Goal: Information Seeking & Learning: Find contact information

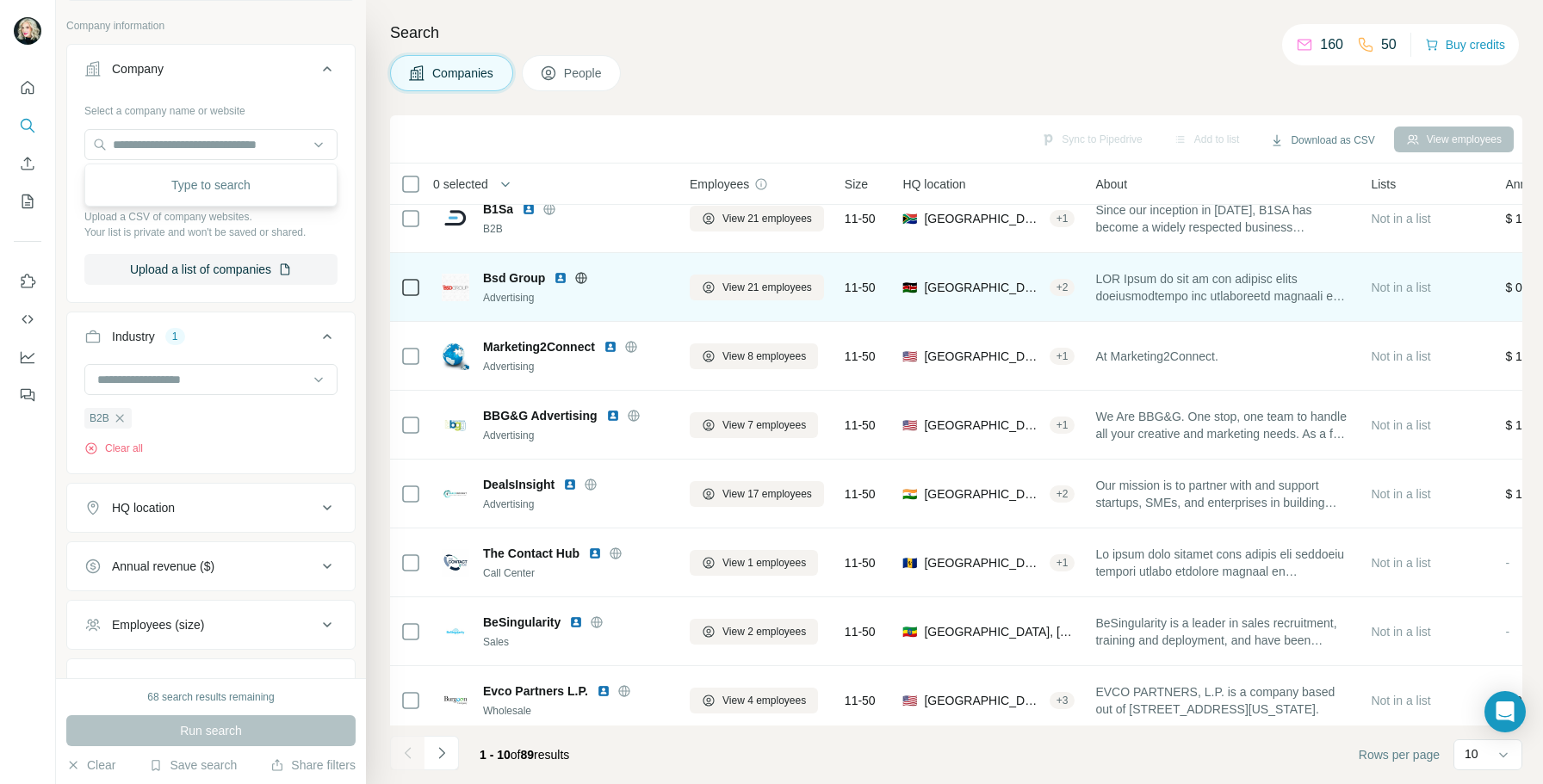
scroll to position [157, 0]
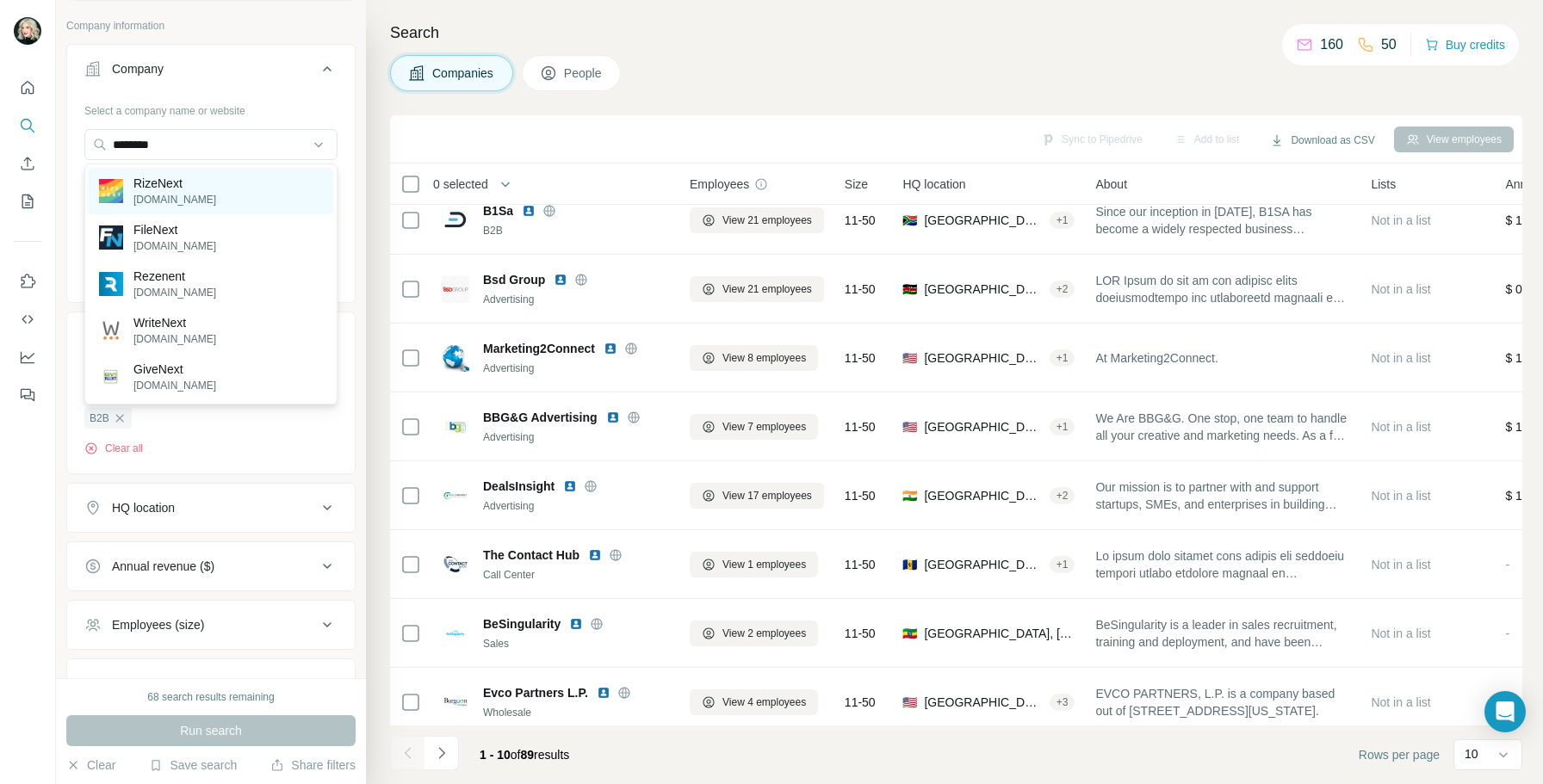
type input "********"
click at [231, 192] on div "RizeNext [DOMAIN_NAME]" at bounding box center [211, 190] width 244 height 47
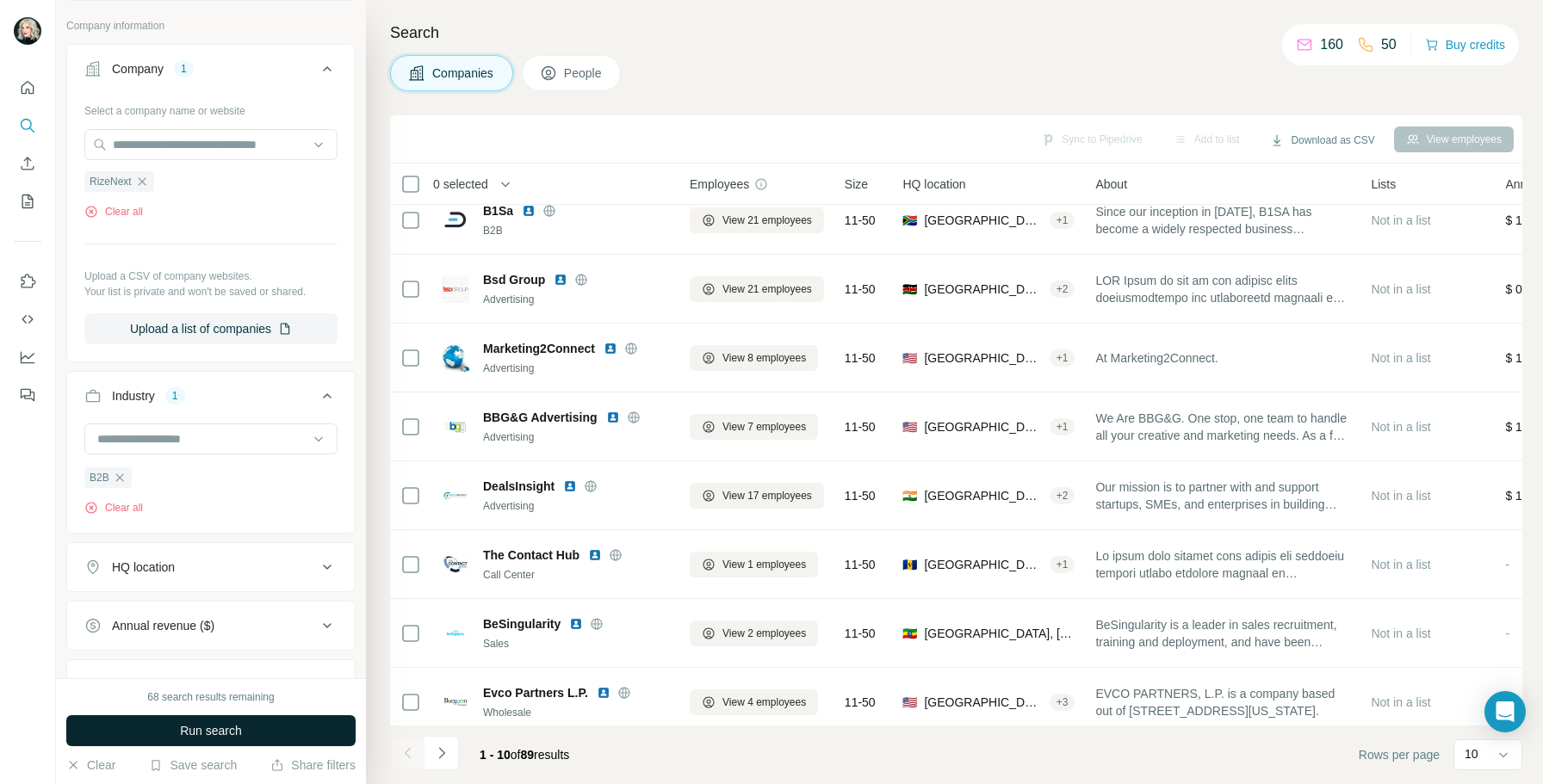
click at [246, 726] on button "Run search" at bounding box center [211, 730] width 289 height 31
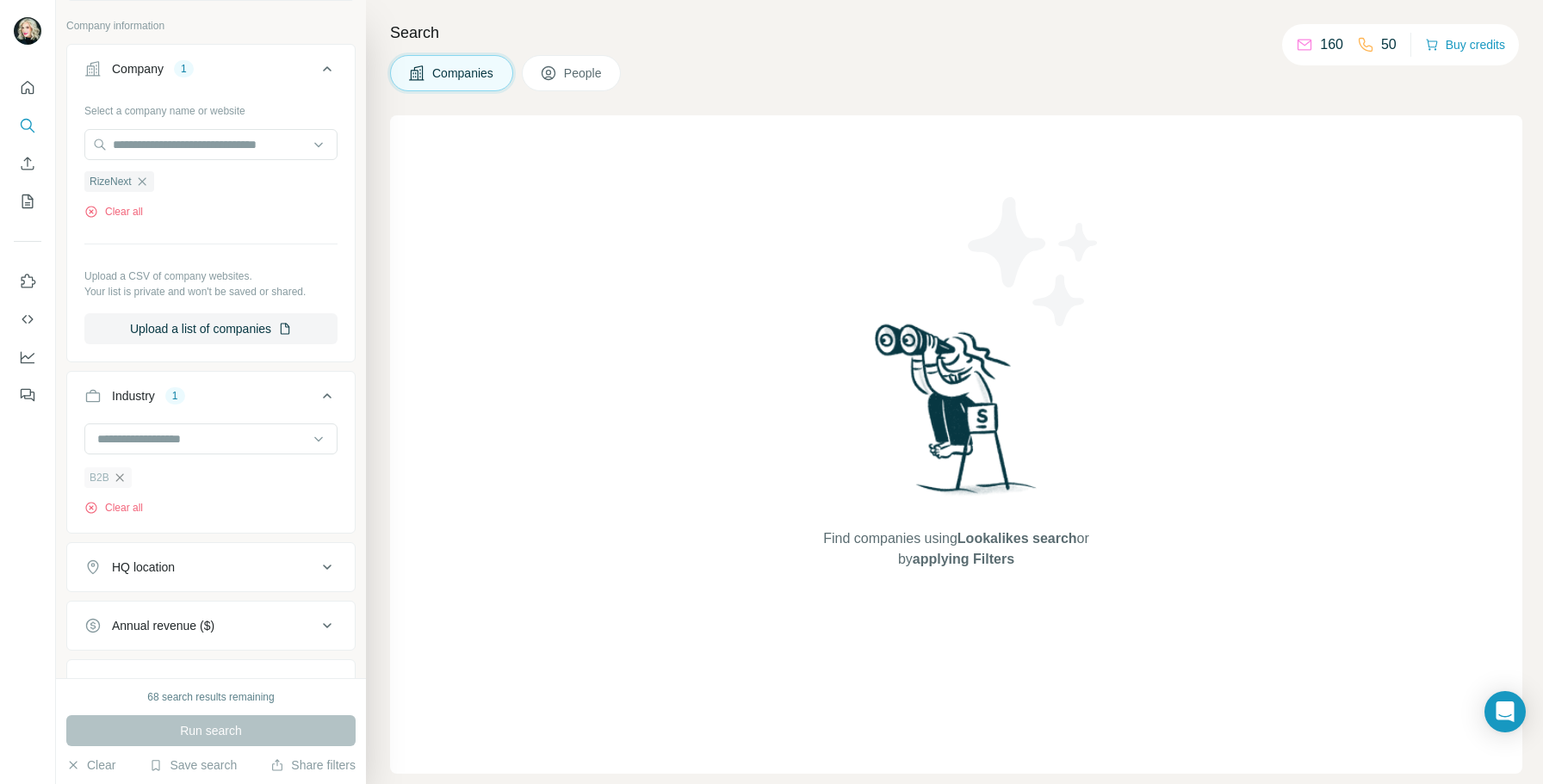
click at [120, 475] on icon "button" at bounding box center [120, 478] width 14 height 14
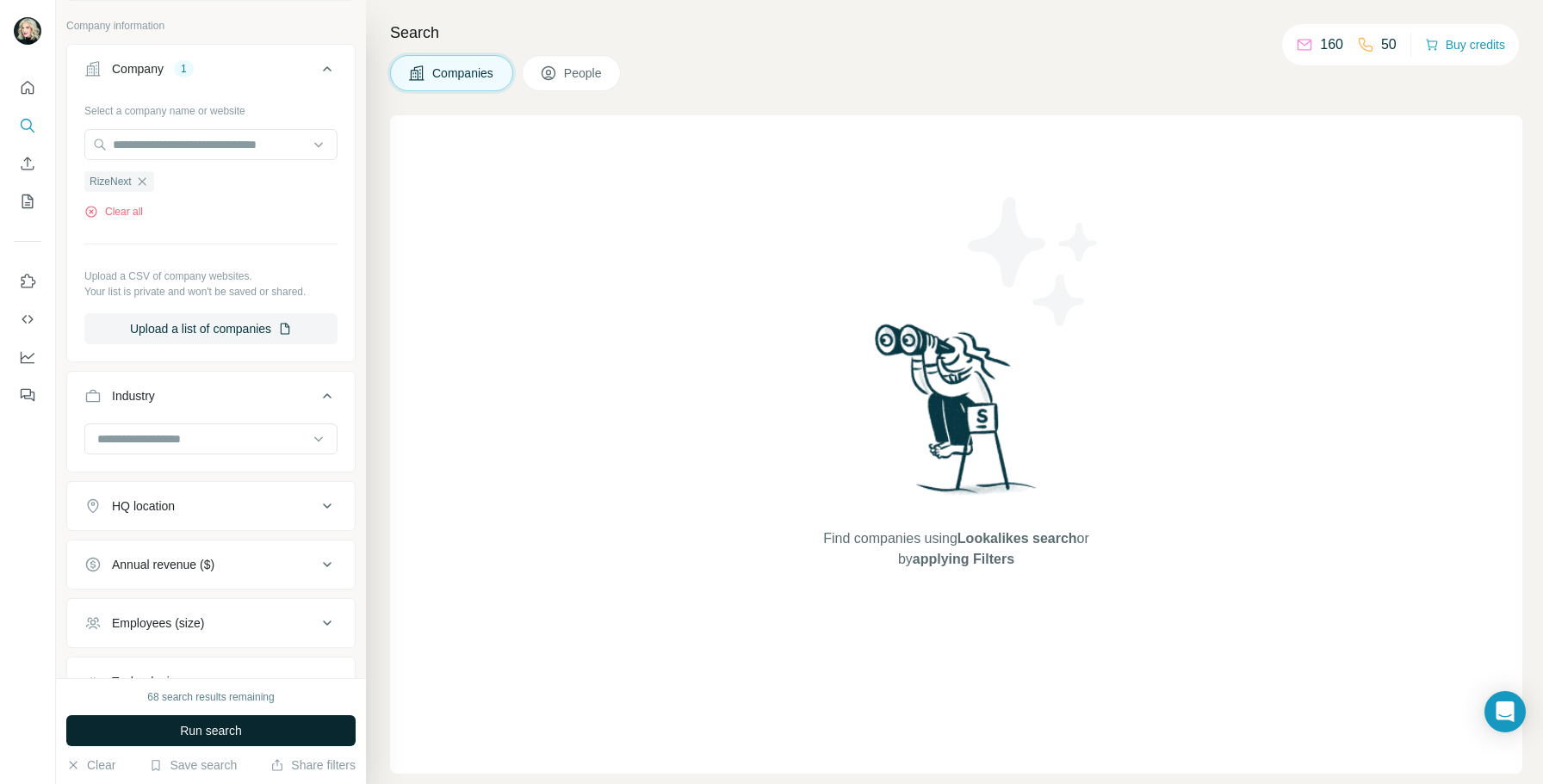
click at [193, 733] on span "Run search" at bounding box center [211, 731] width 62 height 18
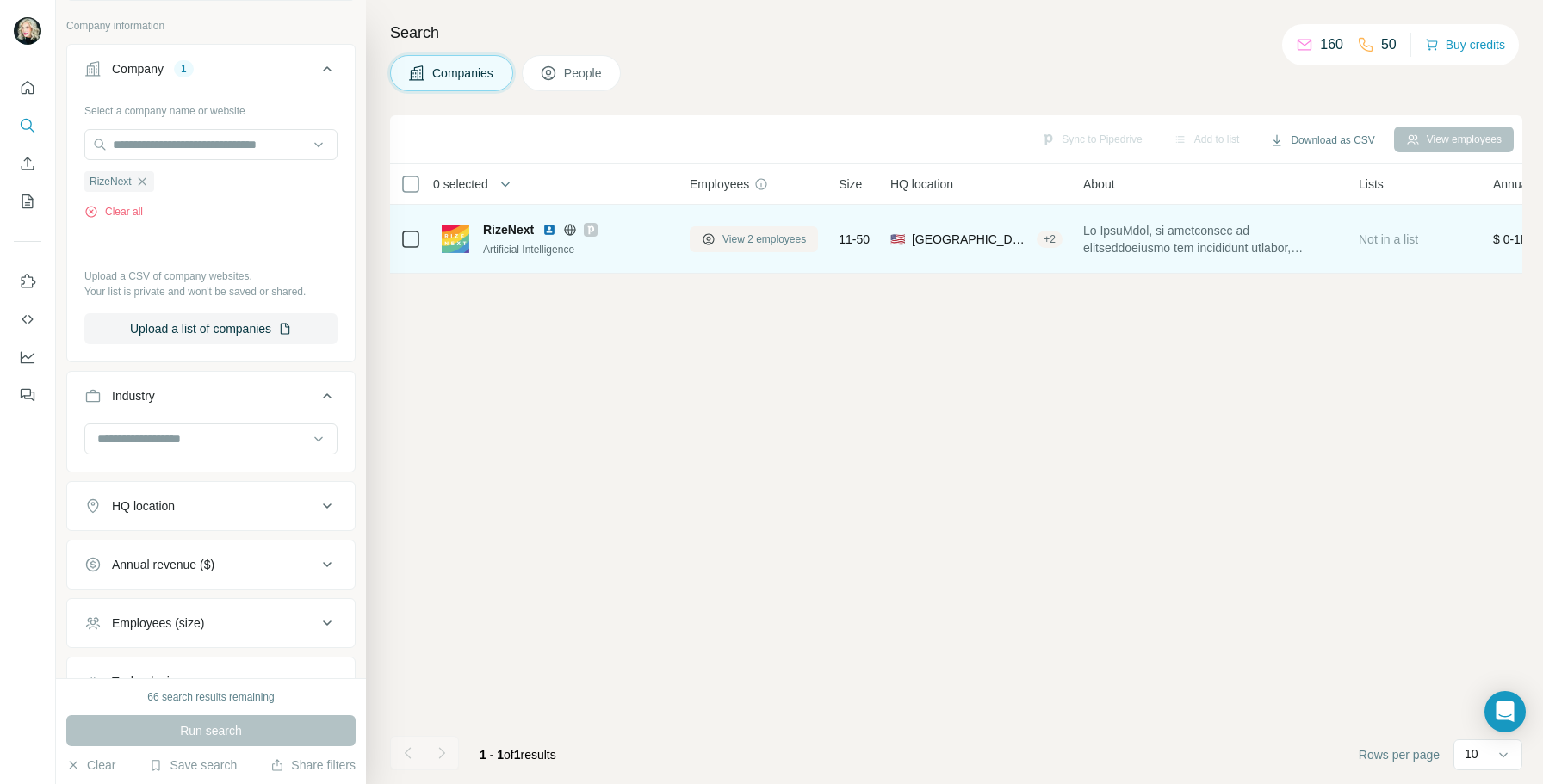
click at [739, 243] on span "View 2 employees" at bounding box center [764, 240] width 84 height 16
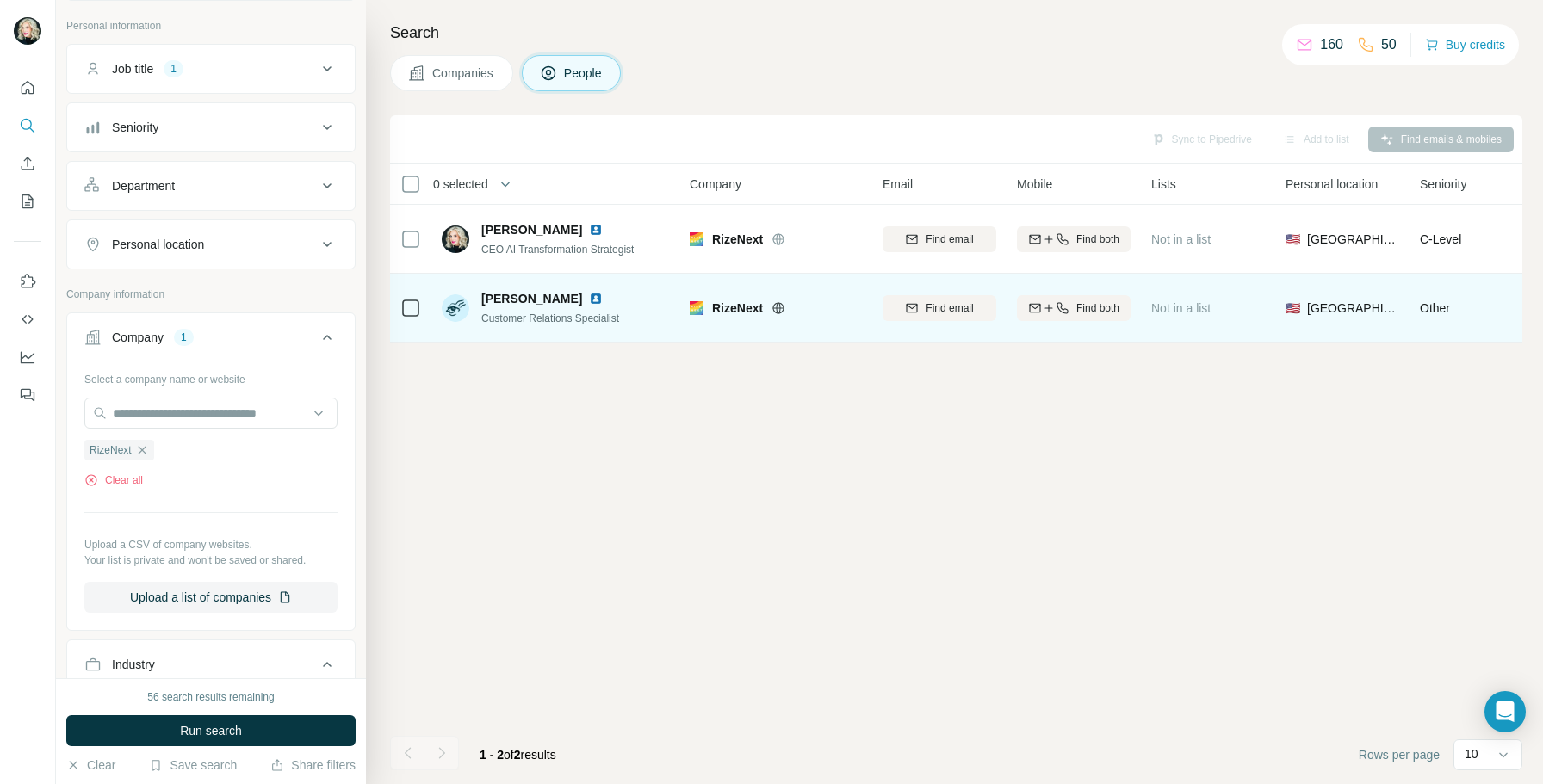
click at [696, 307] on img at bounding box center [697, 309] width 14 height 14
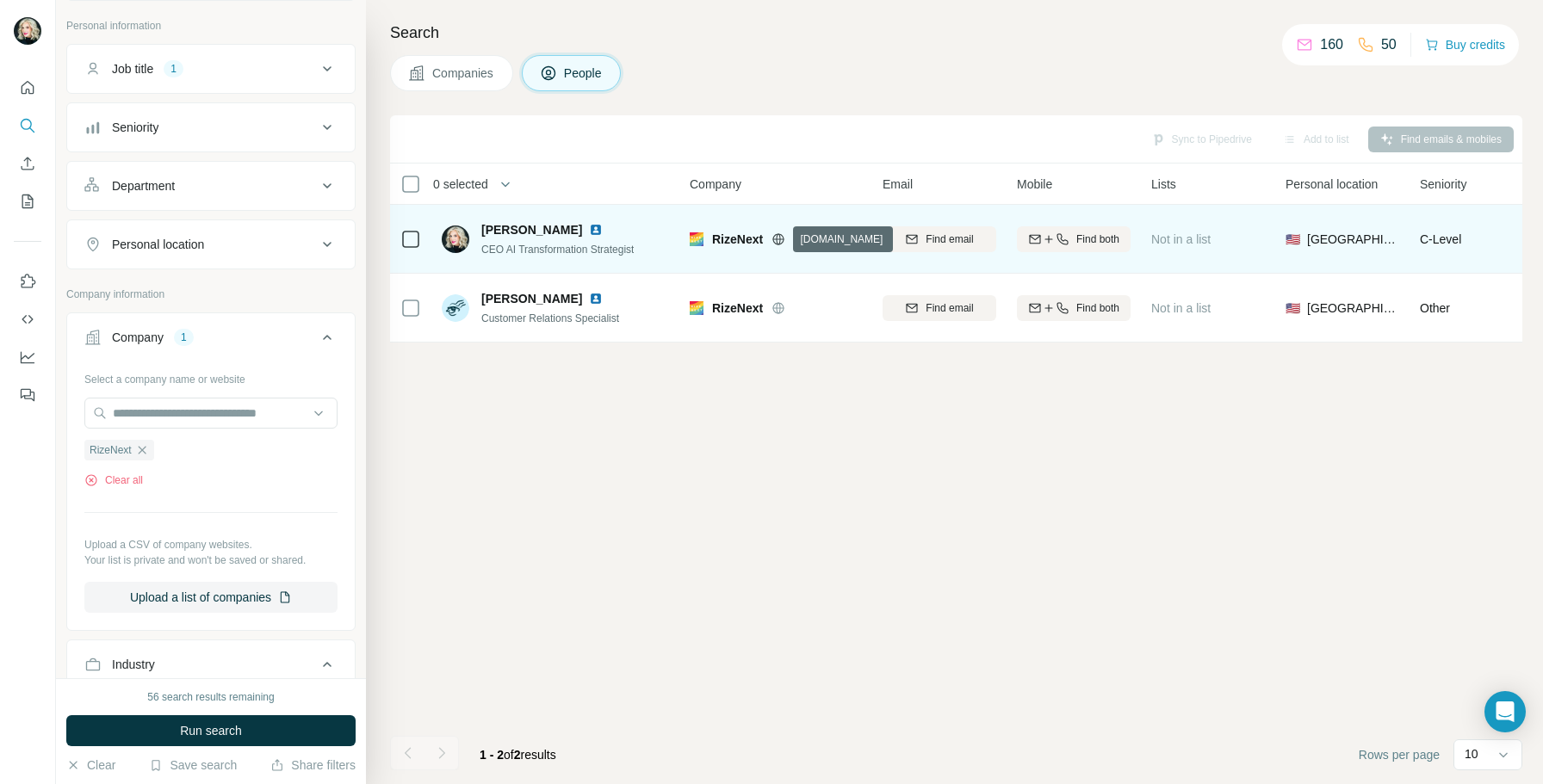
click at [777, 239] on icon at bounding box center [778, 238] width 4 height 11
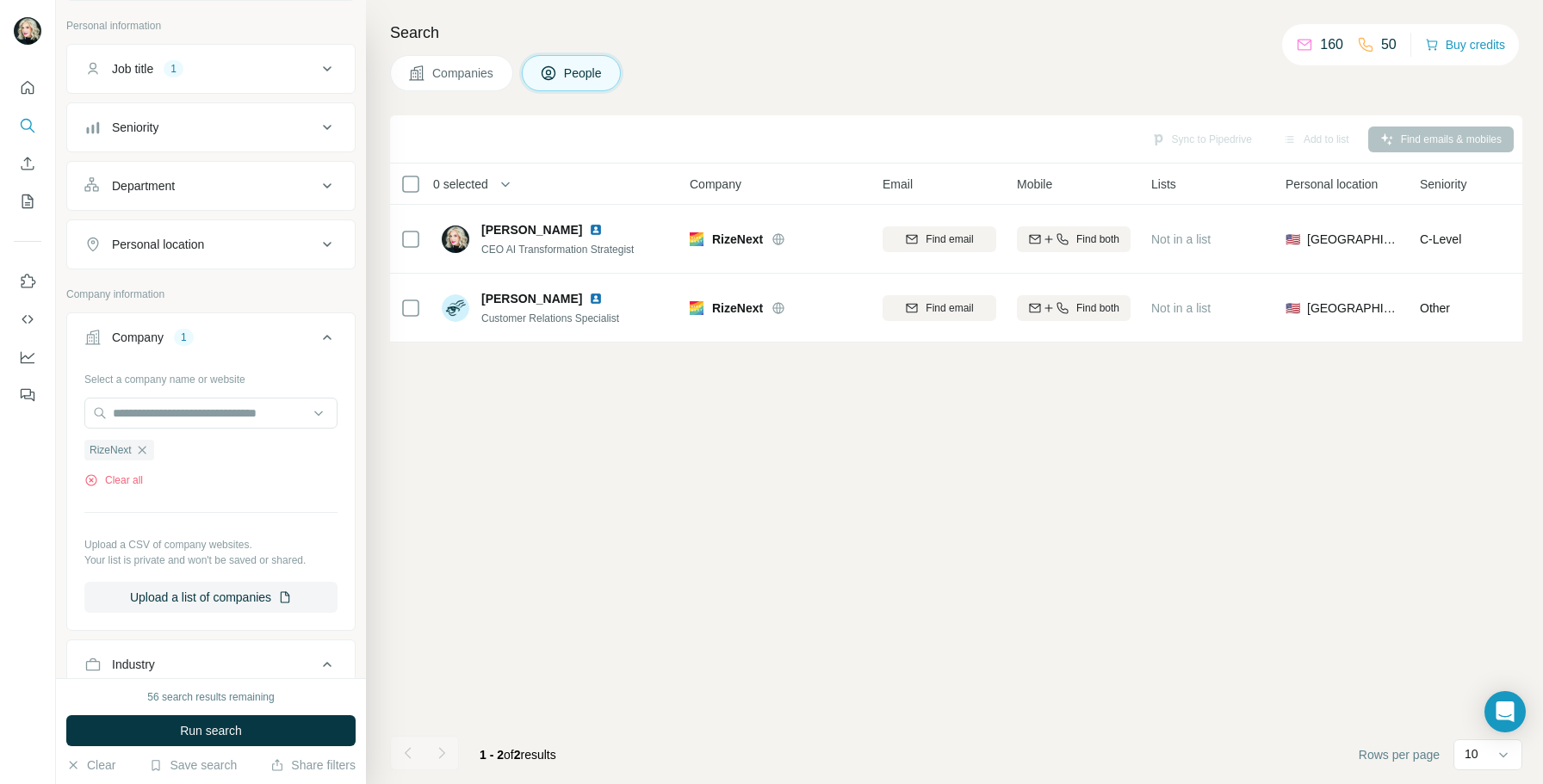
click at [705, 393] on div "Sync to Pipedrive Add to list Find emails & mobiles 0 selected People Company E…" at bounding box center [955, 450] width 1132 height 668
